Goal: Task Accomplishment & Management: Complete application form

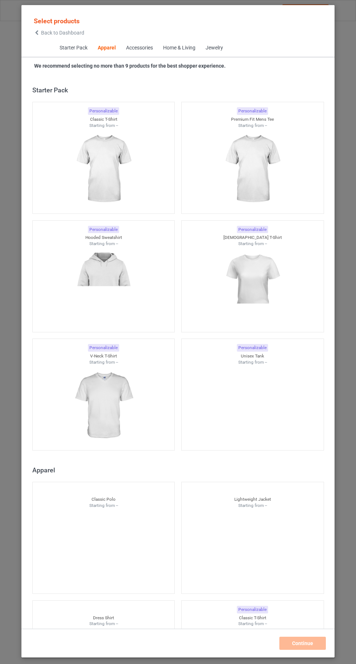
scroll to position [389, 0]
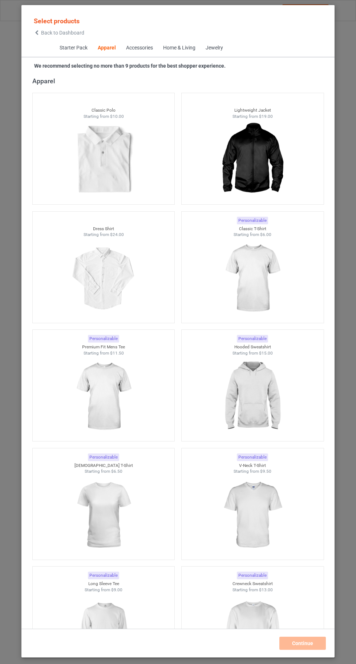
click at [260, 283] on img at bounding box center [252, 278] width 65 height 81
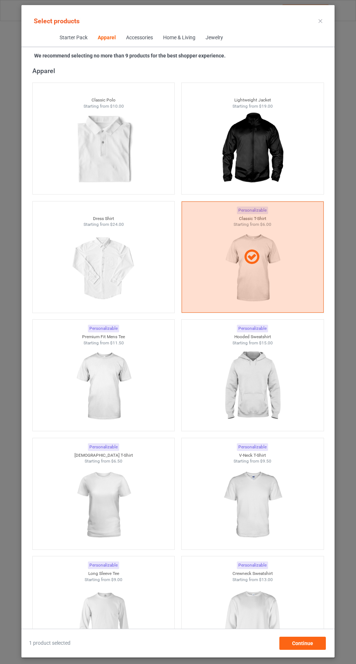
click at [262, 402] on img at bounding box center [252, 386] width 65 height 81
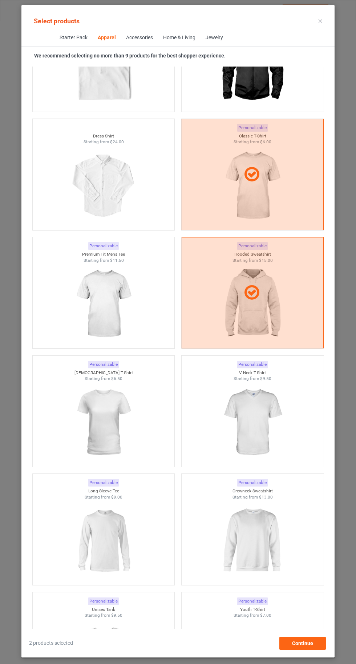
scroll to position [506, 0]
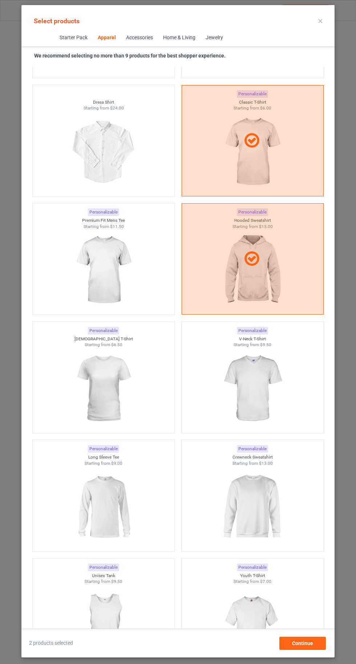
click at [256, 402] on img at bounding box center [252, 388] width 65 height 81
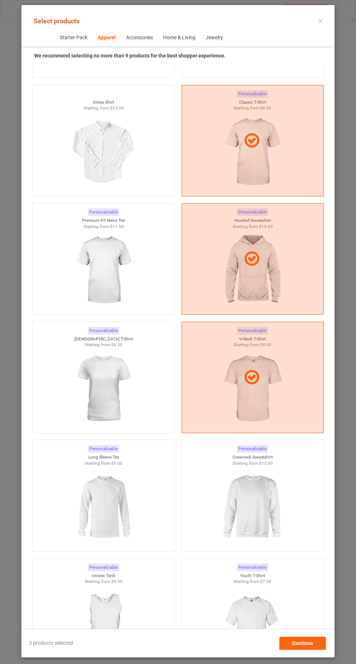
click at [275, 506] on img at bounding box center [252, 506] width 65 height 81
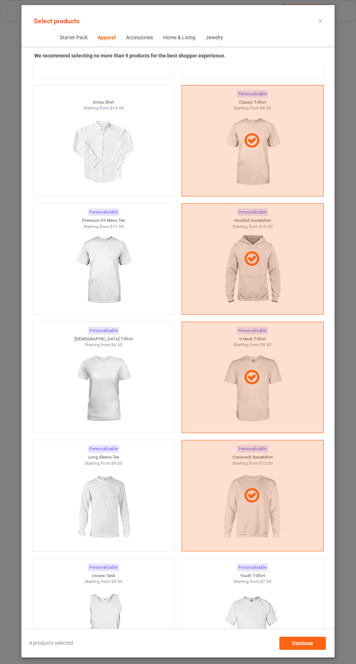
click at [104, 252] on img at bounding box center [103, 270] width 65 height 81
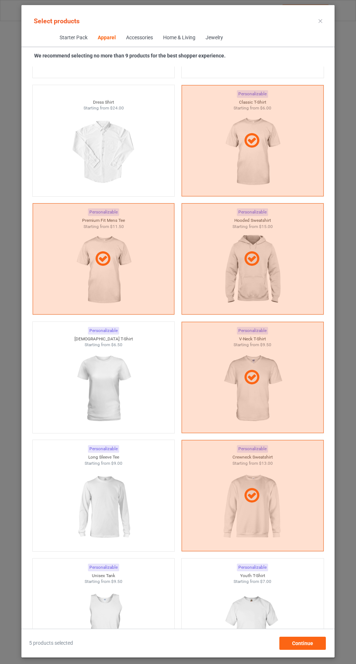
click at [107, 369] on img at bounding box center [103, 388] width 65 height 81
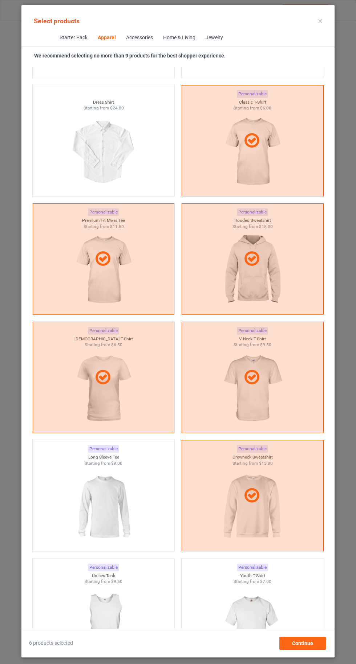
click at [107, 471] on img at bounding box center [103, 506] width 65 height 81
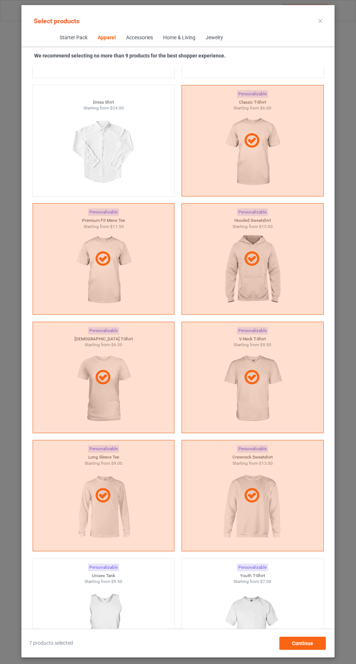
scroll to position [651, 0]
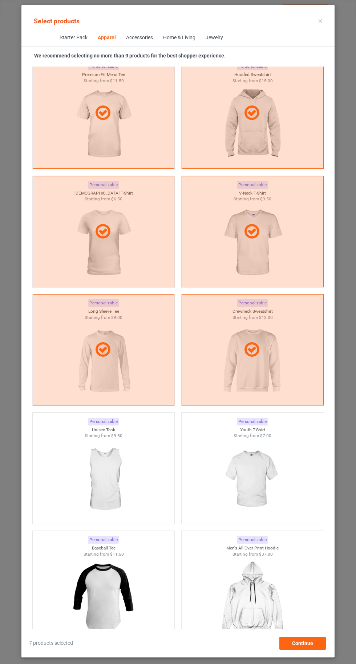
click at [259, 480] on img at bounding box center [252, 479] width 65 height 81
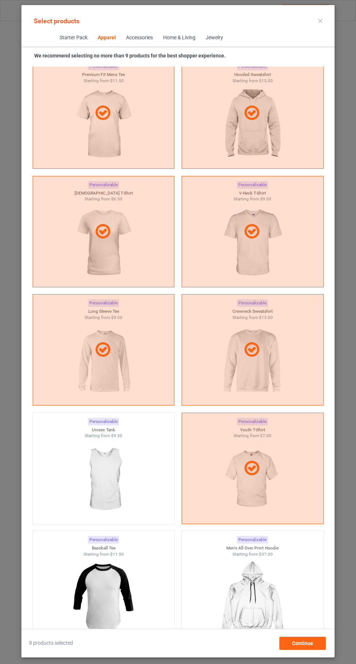
click at [127, 479] on img at bounding box center [103, 479] width 65 height 81
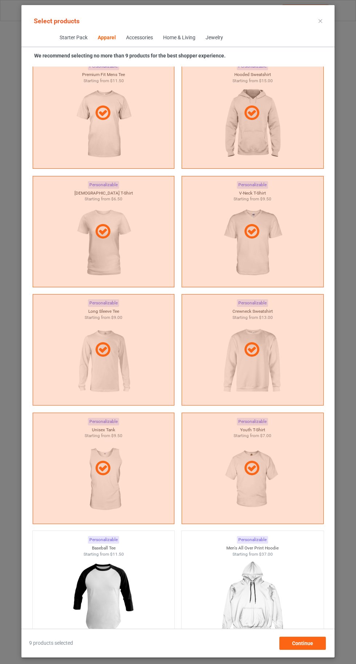
click at [321, 21] on icon at bounding box center [321, 21] width 4 height 4
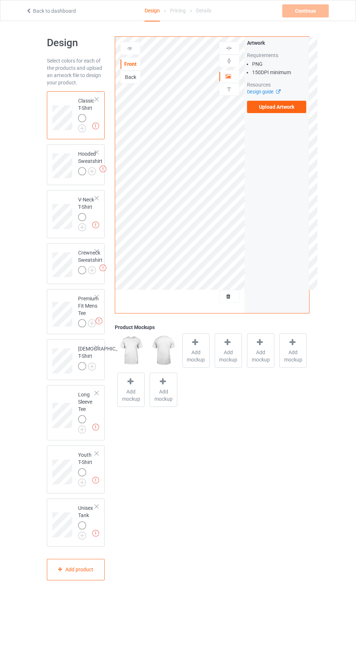
click at [0, 0] on img at bounding box center [0, 0] width 0 height 0
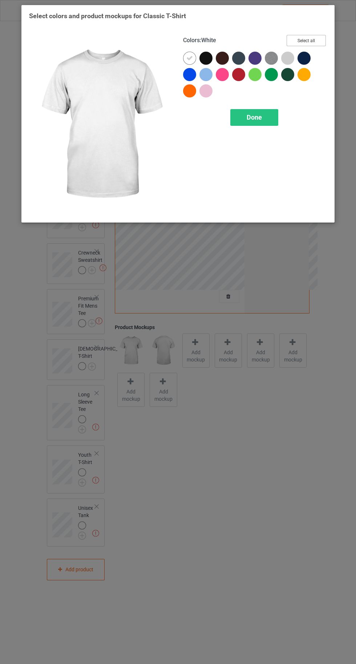
click at [320, 36] on button "Select all" at bounding box center [306, 40] width 39 height 11
click at [190, 58] on icon at bounding box center [190, 58] width 7 height 7
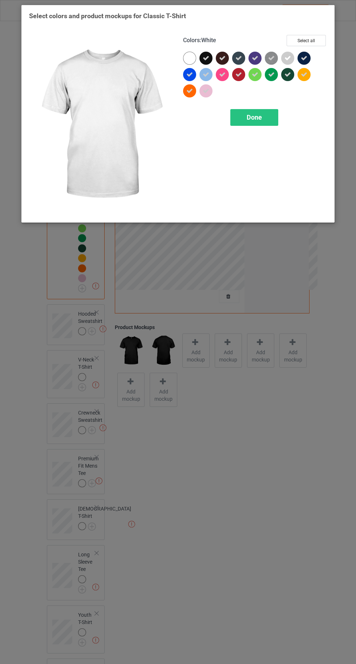
click at [256, 122] on div "Done" at bounding box center [255, 117] width 48 height 17
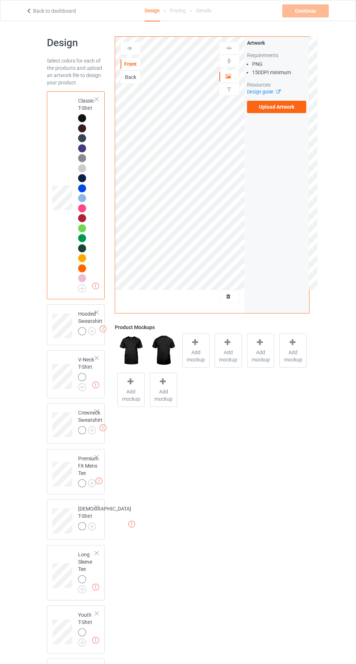
click at [0, 0] on img at bounding box center [0, 0] width 0 height 0
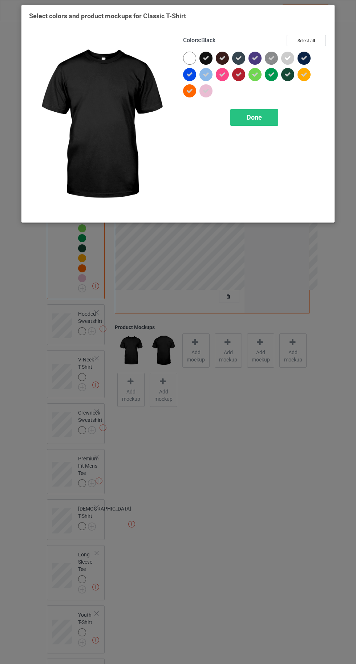
click at [185, 57] on div at bounding box center [189, 58] width 13 height 13
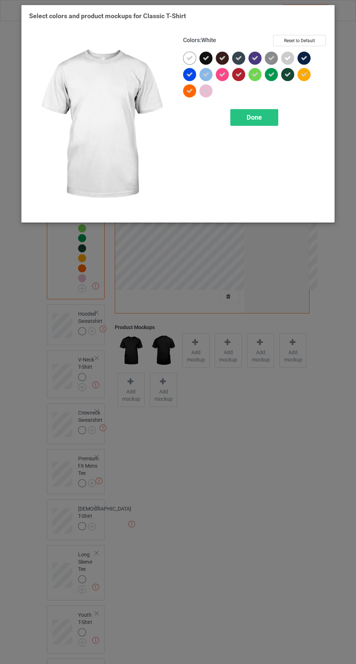
click at [239, 121] on div "Done" at bounding box center [255, 117] width 48 height 17
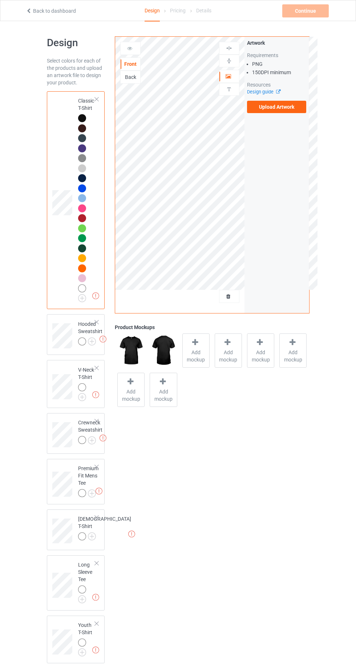
click at [267, 110] on label "Upload Artwork" at bounding box center [277, 107] width 60 height 12
click at [0, 0] on input "Upload Artwork" at bounding box center [0, 0] width 0 height 0
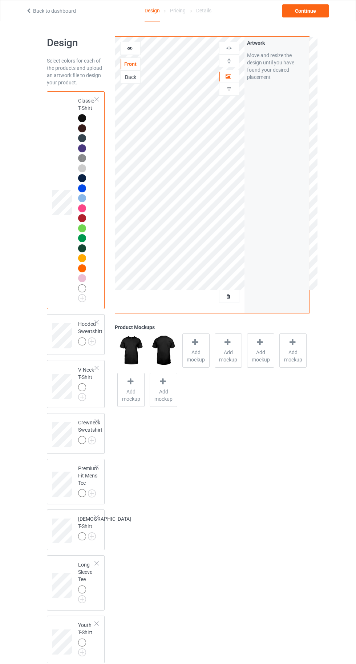
click at [0, 0] on img at bounding box center [0, 0] width 0 height 0
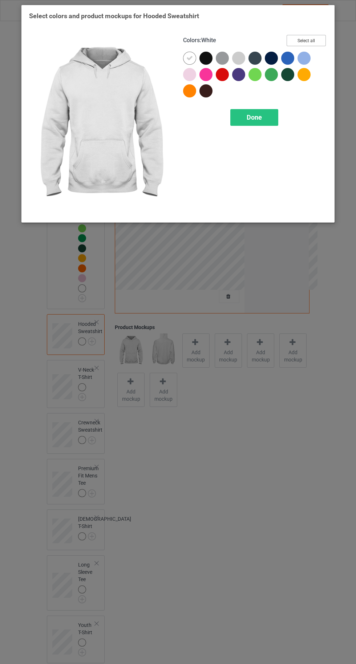
click at [316, 38] on button "Select all" at bounding box center [306, 40] width 39 height 11
click at [190, 58] on icon at bounding box center [190, 58] width 7 height 7
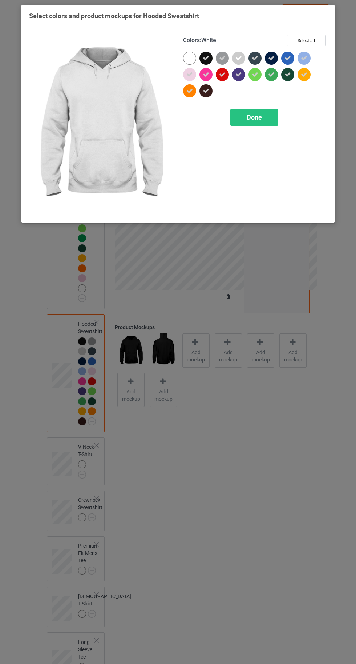
click at [194, 55] on div at bounding box center [189, 58] width 13 height 13
click at [250, 124] on div "Done" at bounding box center [255, 117] width 48 height 17
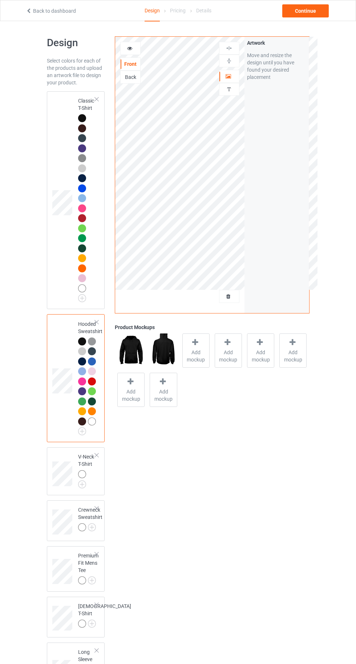
click at [0, 0] on img at bounding box center [0, 0] width 0 height 0
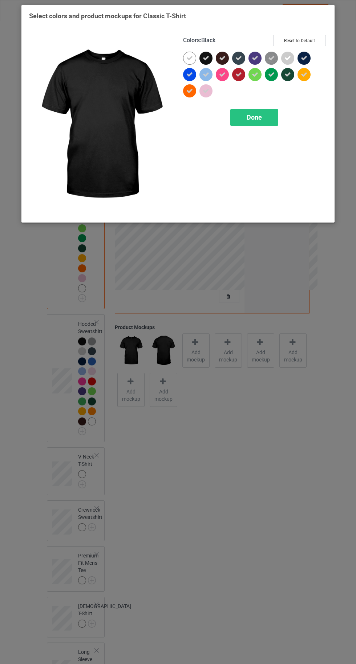
click at [249, 124] on div "Done" at bounding box center [255, 117] width 48 height 17
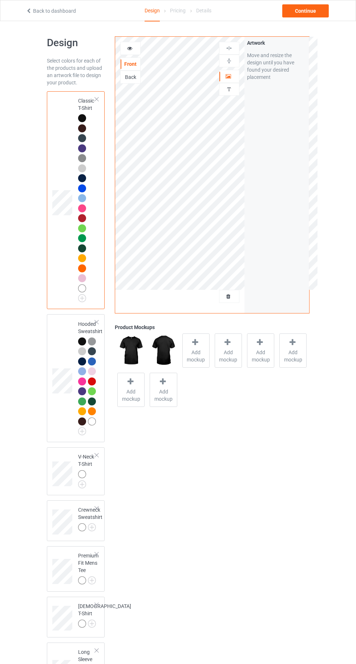
click at [84, 285] on div at bounding box center [82, 288] width 8 height 8
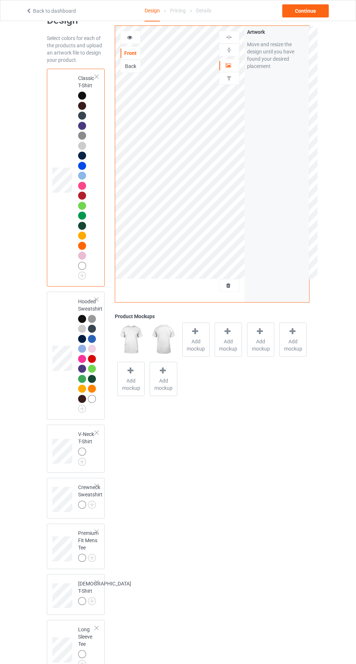
click at [0, 0] on img at bounding box center [0, 0] width 0 height 0
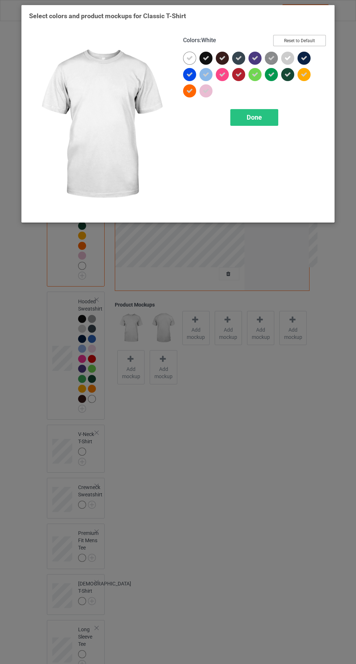
click at [308, 37] on button "Reset to Default" at bounding box center [300, 40] width 53 height 11
click at [304, 42] on button "Select all" at bounding box center [306, 40] width 39 height 11
click at [247, 121] on div "Done" at bounding box center [255, 117] width 48 height 17
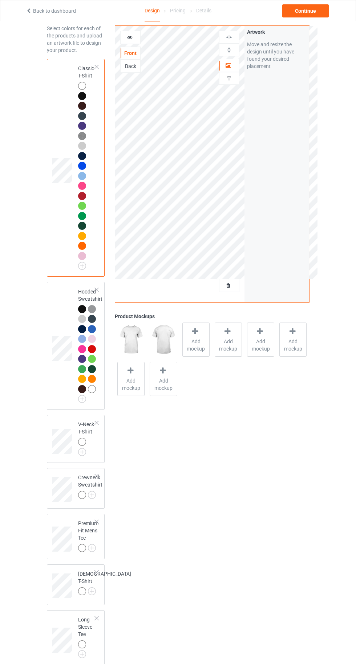
scroll to position [32, 0]
click at [0, 0] on img at bounding box center [0, 0] width 0 height 0
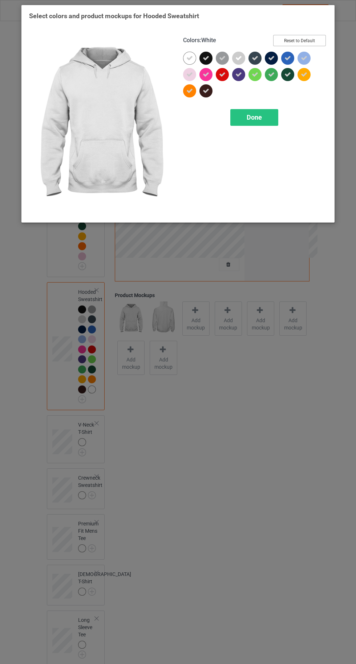
click at [303, 44] on button "Reset to Default" at bounding box center [300, 40] width 53 height 11
click at [296, 42] on button "Select all" at bounding box center [306, 40] width 39 height 11
click at [261, 123] on div "Done" at bounding box center [255, 117] width 48 height 17
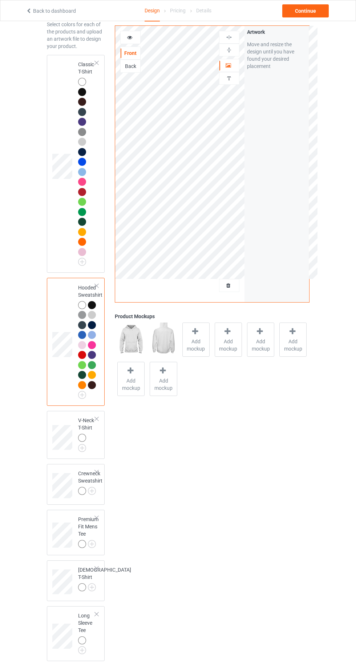
scroll to position [144, 0]
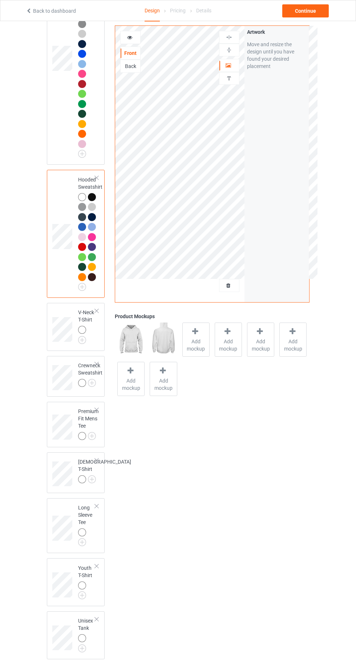
click at [0, 0] on img at bounding box center [0, 0] width 0 height 0
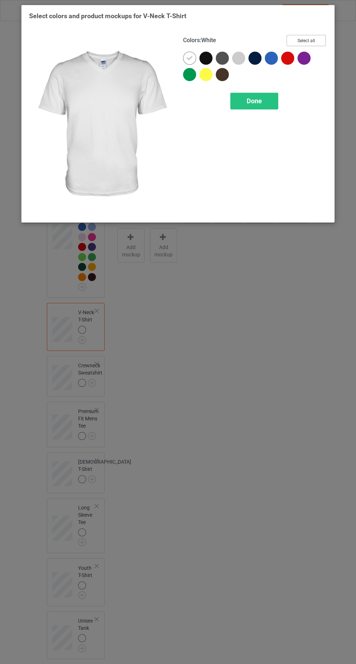
click at [312, 41] on button "Select all" at bounding box center [306, 40] width 39 height 11
click at [260, 107] on div "Done" at bounding box center [255, 101] width 48 height 17
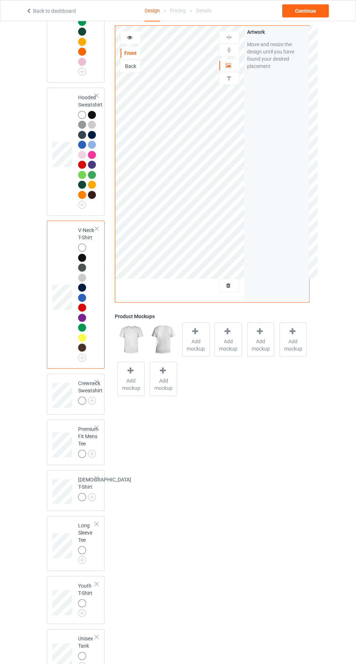
scroll to position [244, 0]
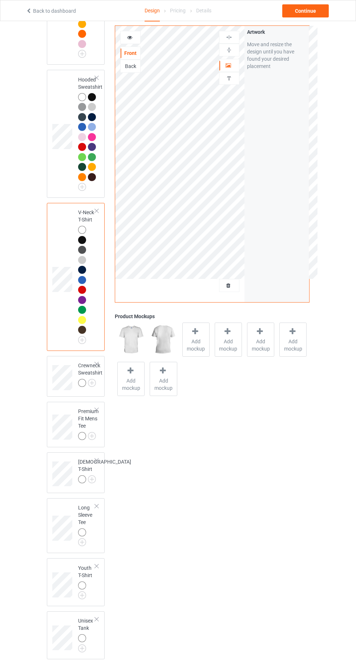
click at [0, 0] on img at bounding box center [0, 0] width 0 height 0
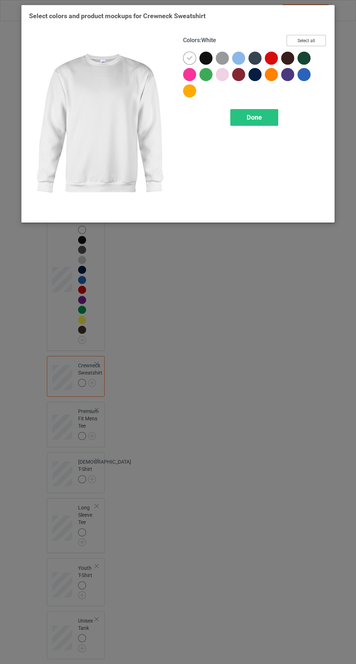
click at [308, 44] on button "Select all" at bounding box center [306, 40] width 39 height 11
click at [253, 125] on div "Done" at bounding box center [255, 117] width 48 height 17
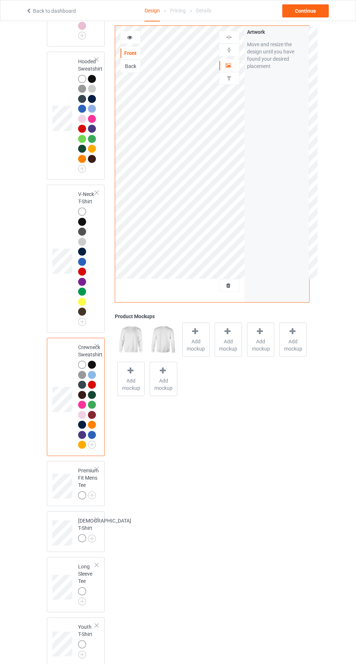
scroll to position [322, 0]
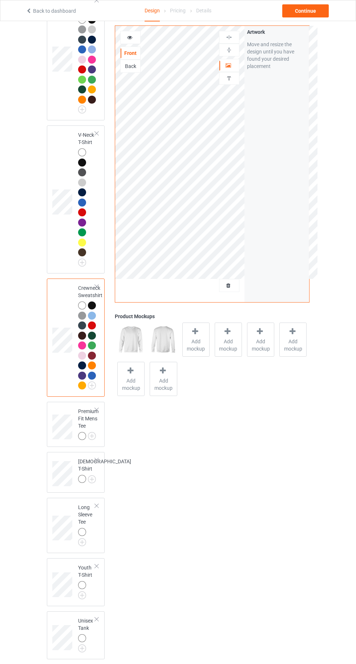
click at [0, 0] on img at bounding box center [0, 0] width 0 height 0
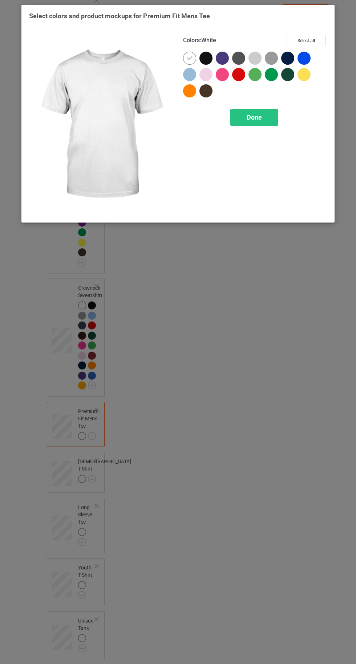
click at [306, 42] on button "Select all" at bounding box center [306, 40] width 39 height 11
click at [244, 123] on div "Done" at bounding box center [255, 117] width 48 height 17
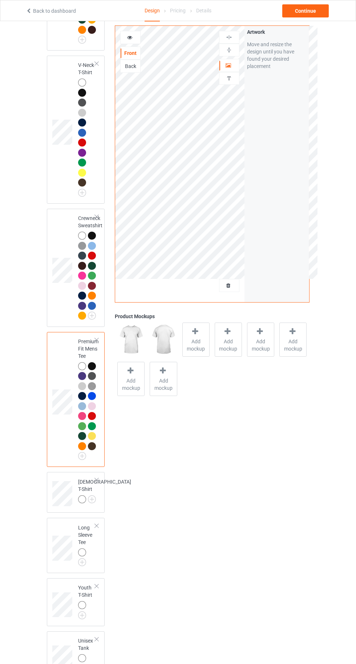
scroll to position [412, 0]
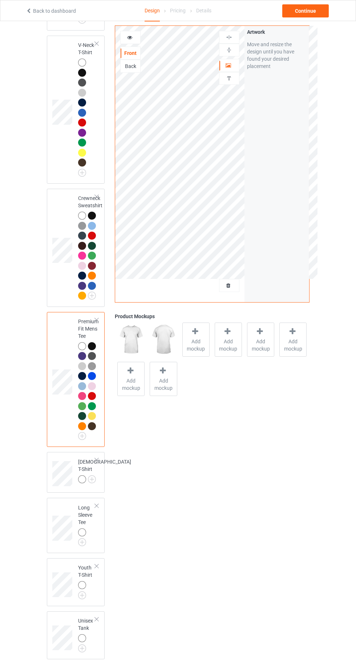
click at [0, 0] on img at bounding box center [0, 0] width 0 height 0
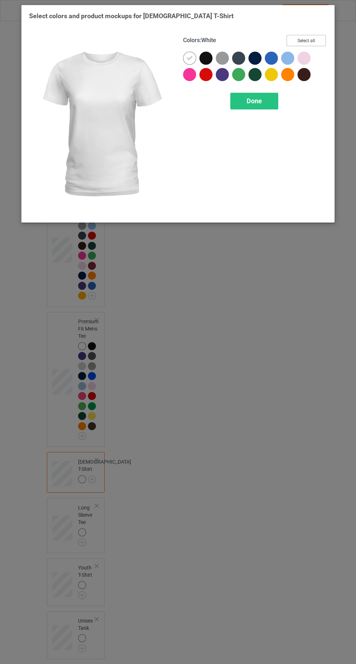
click at [304, 39] on button "Select all" at bounding box center [306, 40] width 39 height 11
click at [248, 106] on div "Done" at bounding box center [255, 101] width 48 height 17
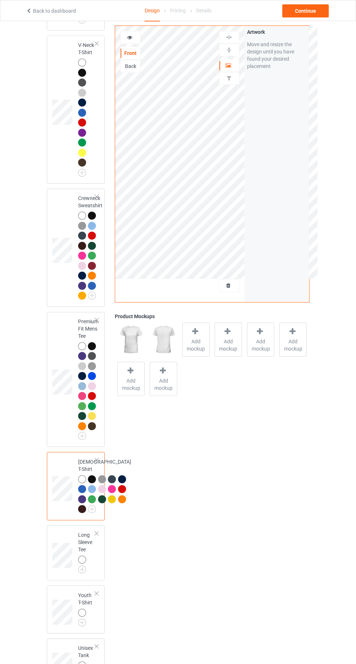
scroll to position [562, 0]
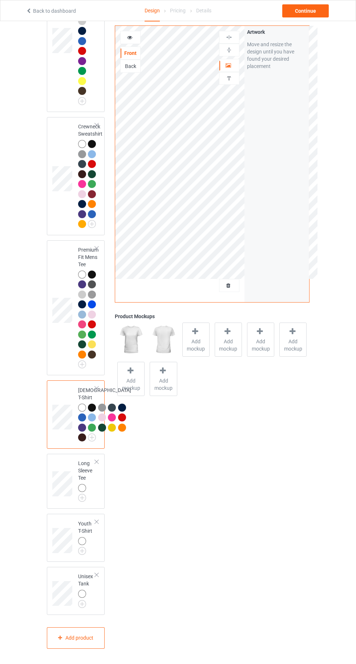
click at [0, 0] on img at bounding box center [0, 0] width 0 height 0
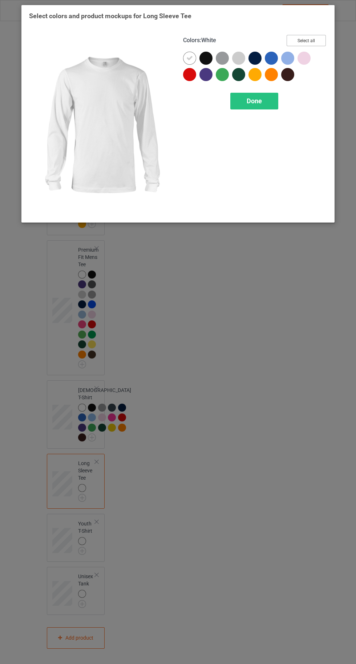
click at [310, 44] on button "Select all" at bounding box center [306, 40] width 39 height 11
click at [246, 106] on div "Done" at bounding box center [255, 101] width 48 height 17
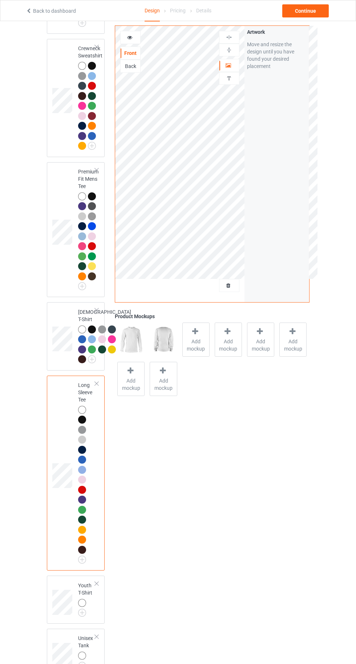
scroll to position [702, 0]
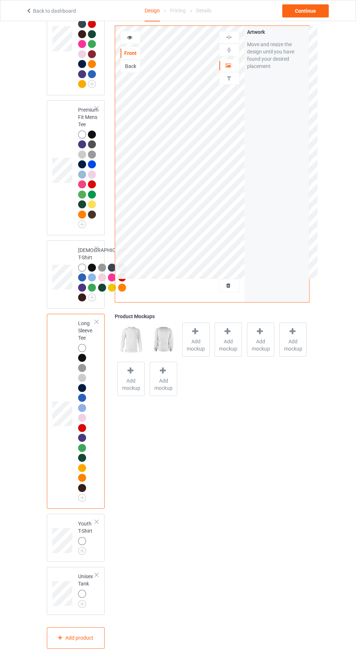
click at [0, 0] on img at bounding box center [0, 0] width 0 height 0
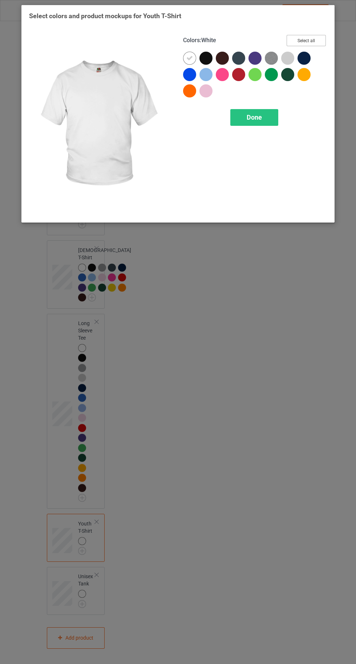
click at [306, 39] on button "Select all" at bounding box center [306, 40] width 39 height 11
click at [267, 123] on div "Done" at bounding box center [255, 117] width 48 height 17
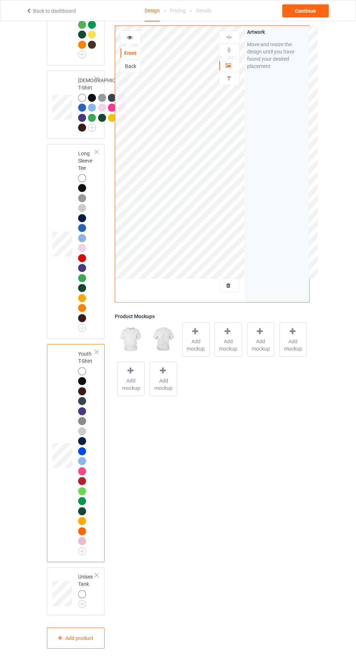
scroll to position [872, 0]
click at [0, 0] on img at bounding box center [0, 0] width 0 height 0
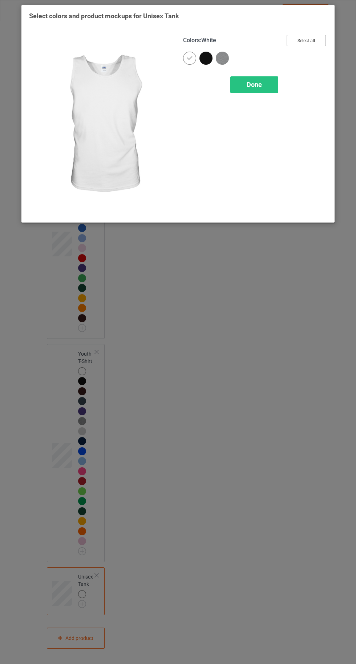
click at [318, 37] on button "Select all" at bounding box center [306, 40] width 39 height 11
click at [248, 88] on div "Done" at bounding box center [255, 84] width 48 height 17
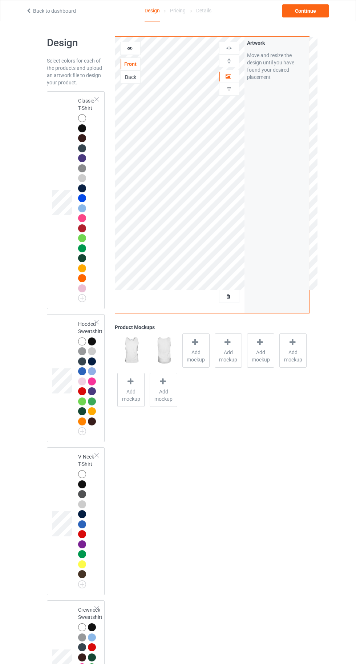
click at [80, 117] on div at bounding box center [82, 118] width 8 height 8
click at [196, 349] on span "Add mockup" at bounding box center [196, 356] width 27 height 15
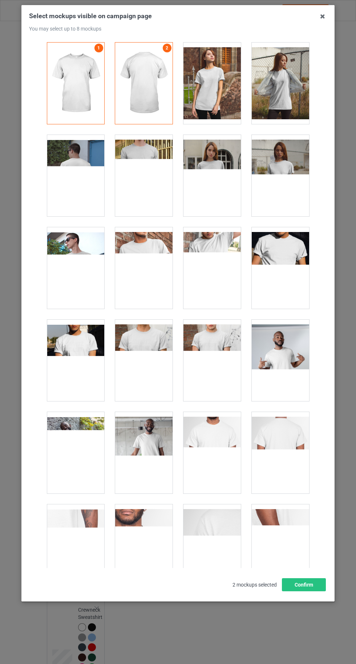
scroll to position [10030, 0]
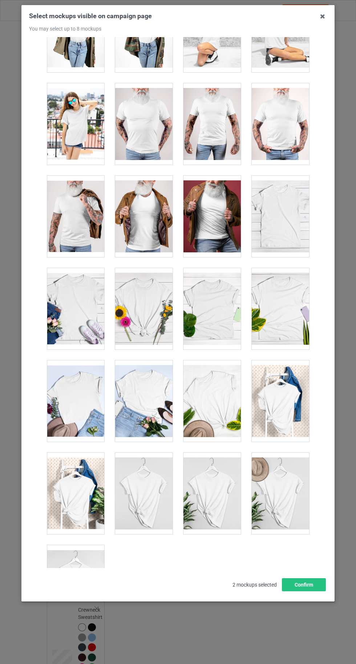
click at [82, 569] on div at bounding box center [75, 585] width 57 height 81
click at [316, 591] on button "Confirm" at bounding box center [304, 584] width 44 height 13
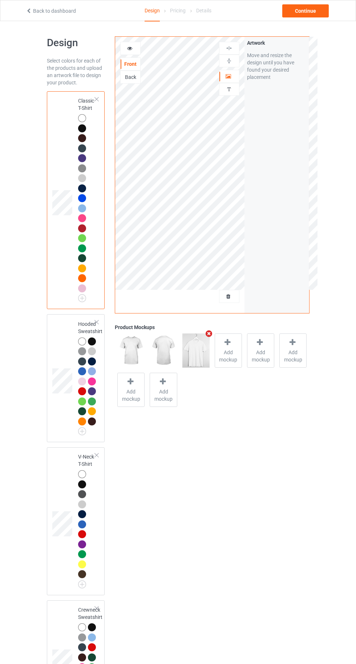
click at [306, 11] on div "Continue" at bounding box center [306, 10] width 47 height 13
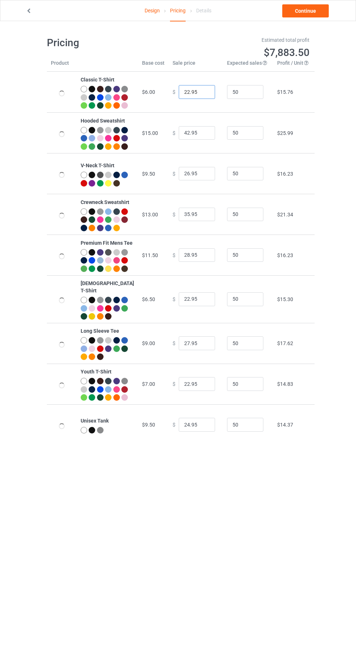
click at [184, 95] on input "22.95" at bounding box center [197, 92] width 36 height 14
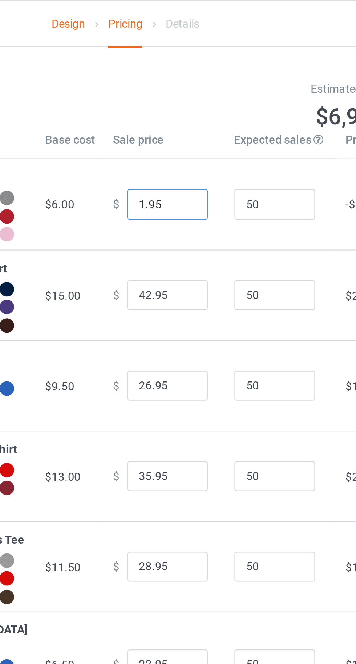
type input "19.95"
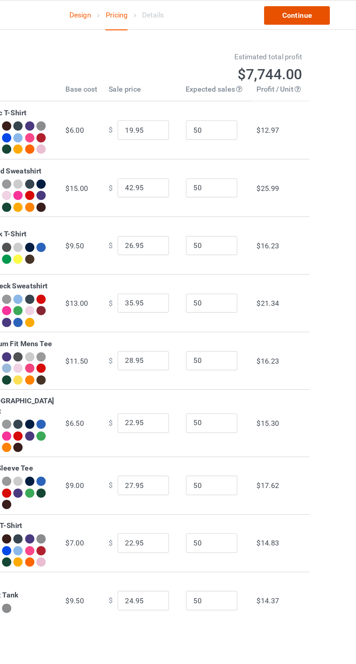
click at [310, 12] on link "Continue" at bounding box center [306, 10] width 47 height 13
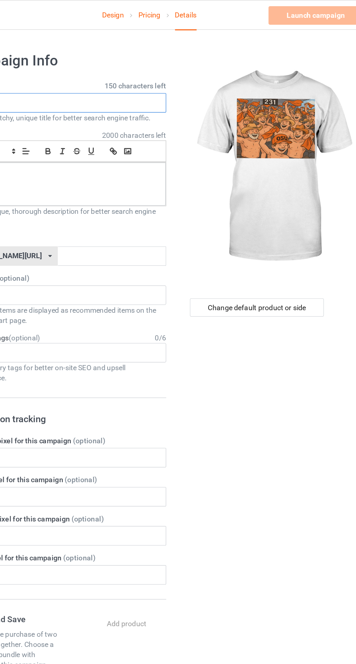
click at [111, 74] on input "text" at bounding box center [118, 73] width 143 height 14
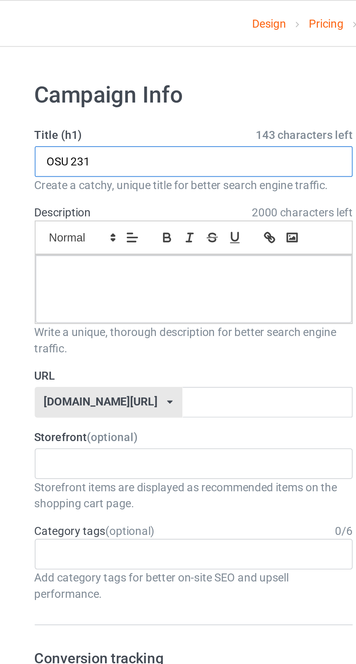
type input "OSU 231"
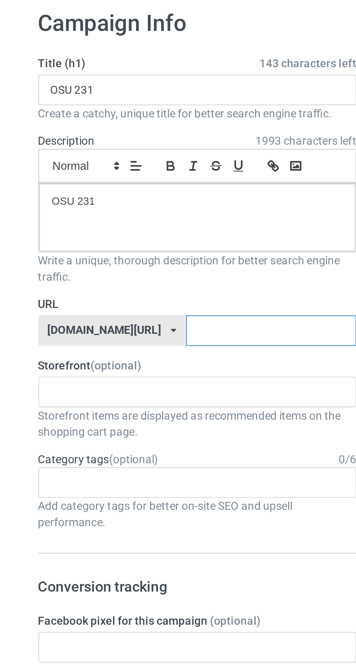
click at [143, 179] on input "text" at bounding box center [151, 181] width 77 height 14
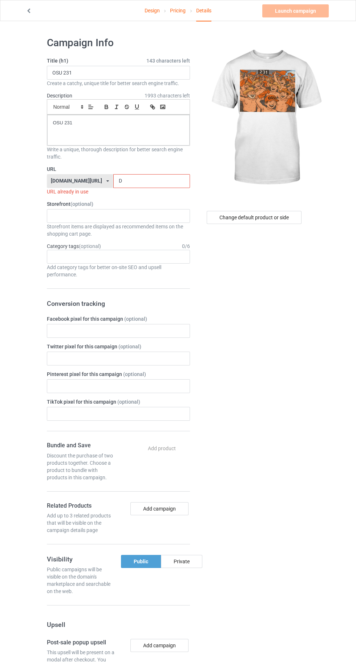
type input "Dz"
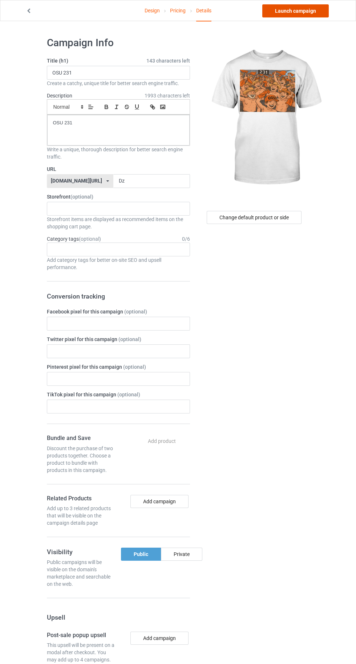
click at [286, 11] on link "Launch campaign" at bounding box center [296, 10] width 67 height 13
